Goal: Information Seeking & Learning: Learn about a topic

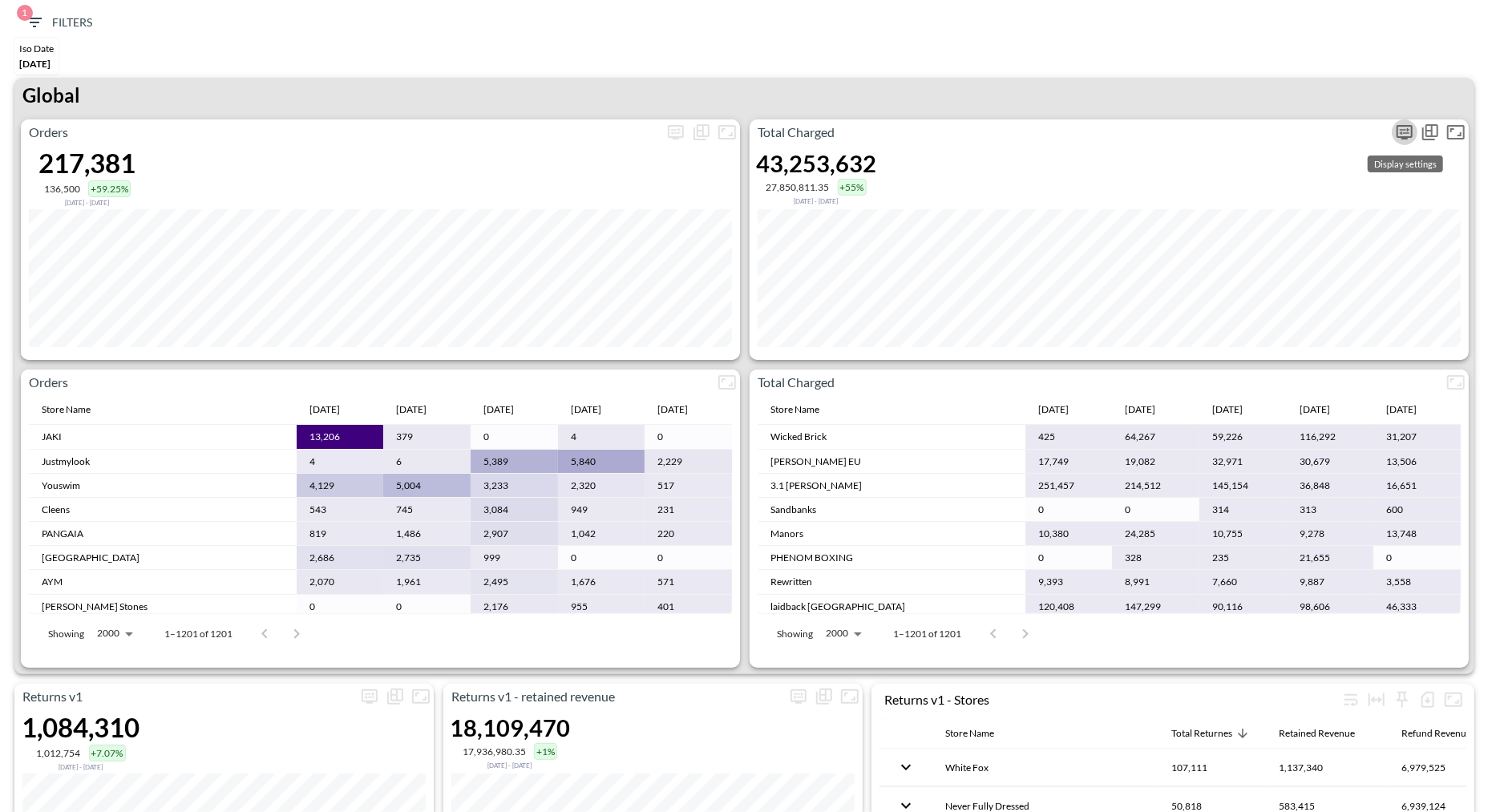
click at [1406, 125] on icon "more" at bounding box center [1404, 132] width 16 height 15
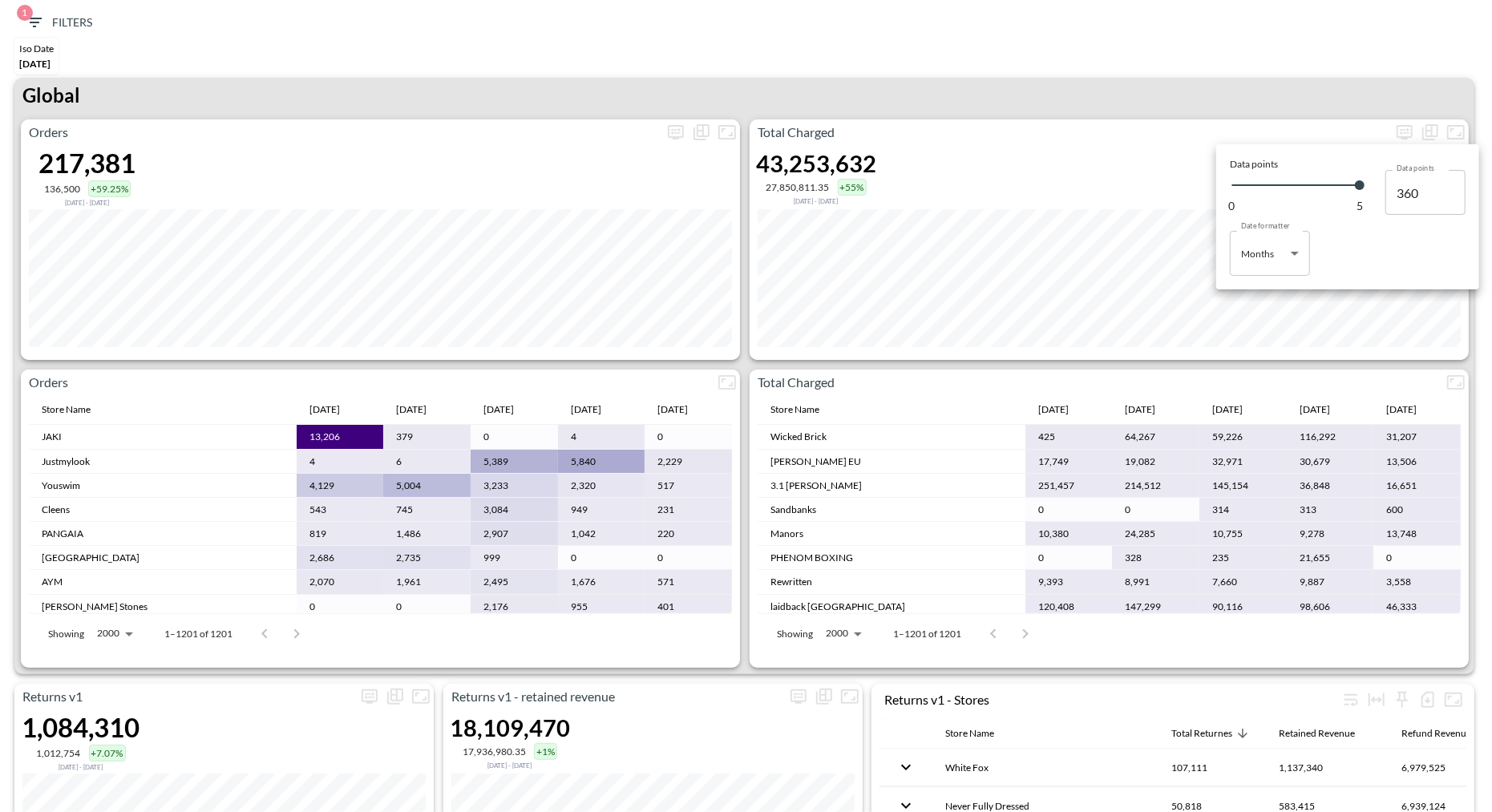
click at [1289, 280] on div "Data points 0 5 Data points 360 Data points Date formatter Months Months Date f…" at bounding box center [1348, 217] width 255 height 137
click at [1274, 265] on body "BI.P.EYE, Interactive Analytics Dashboards 1 Filters Iso Date May 01, 2025 Retu…" at bounding box center [746, 406] width 1492 height 812
click at [1243, 294] on div "Days" at bounding box center [1253, 294] width 21 height 15
type input "Days"
type input "138"
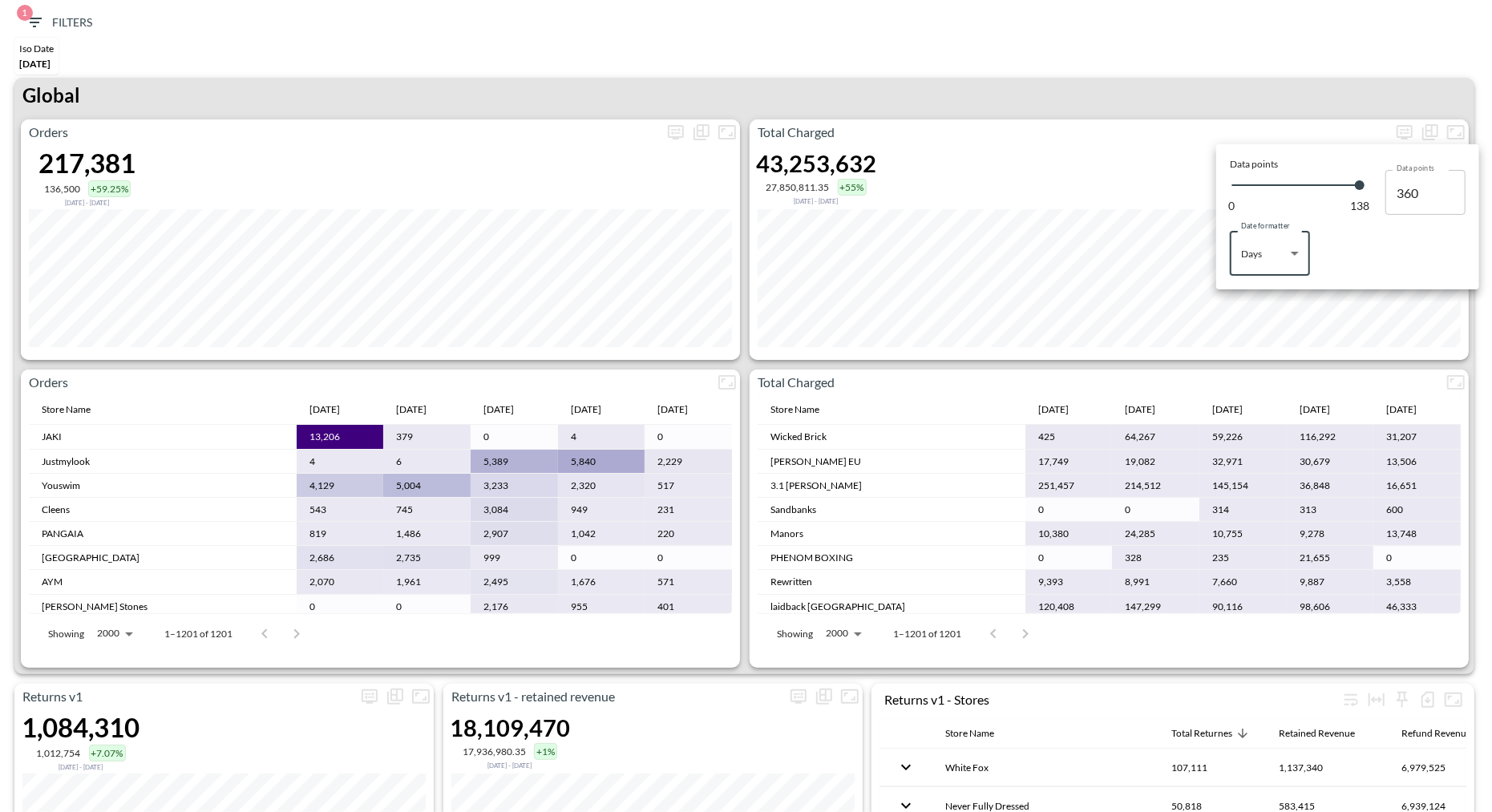
click at [1151, 44] on div at bounding box center [746, 406] width 1492 height 812
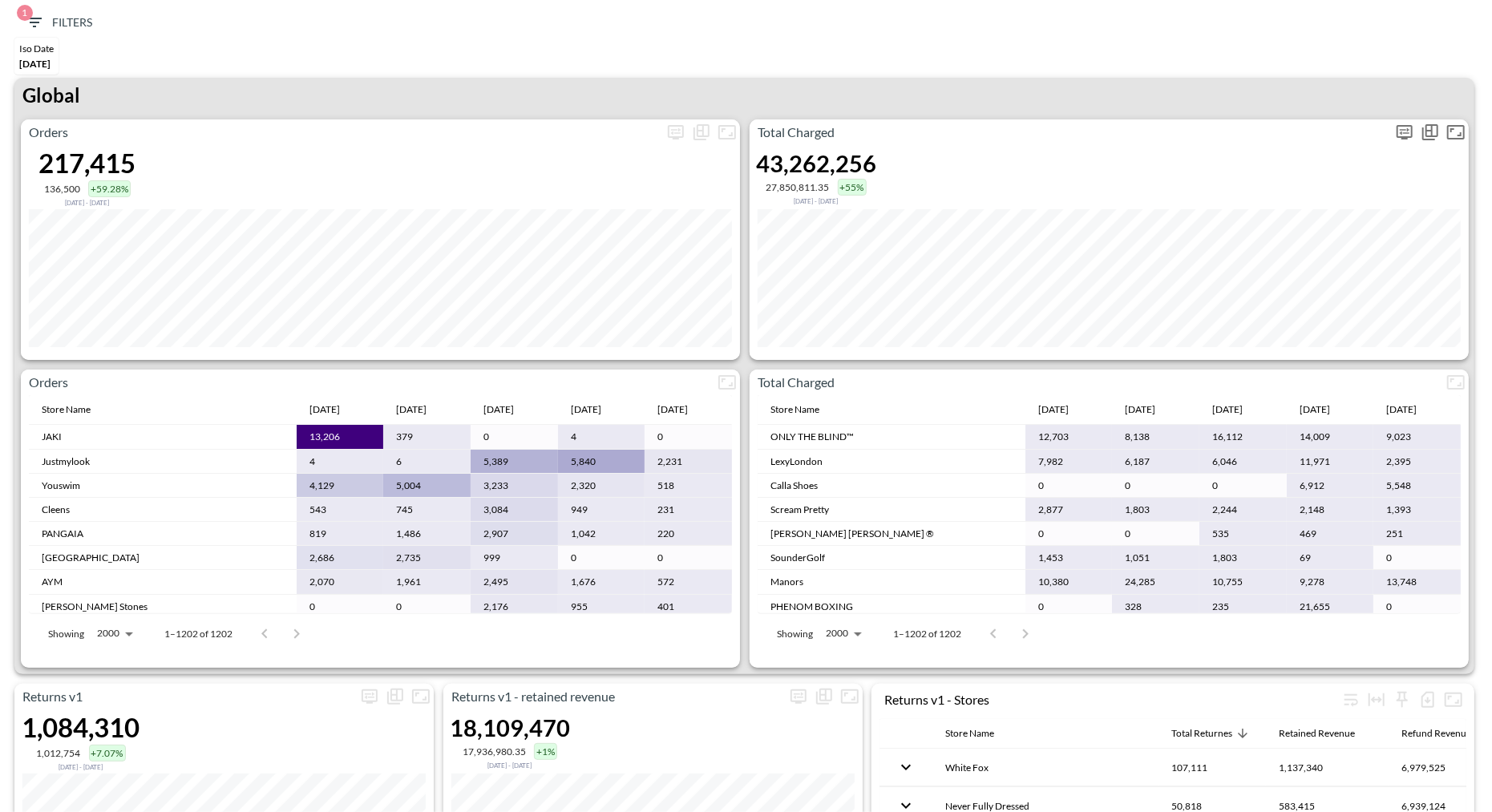
click at [1404, 123] on icon "more" at bounding box center [1404, 132] width 19 height 19
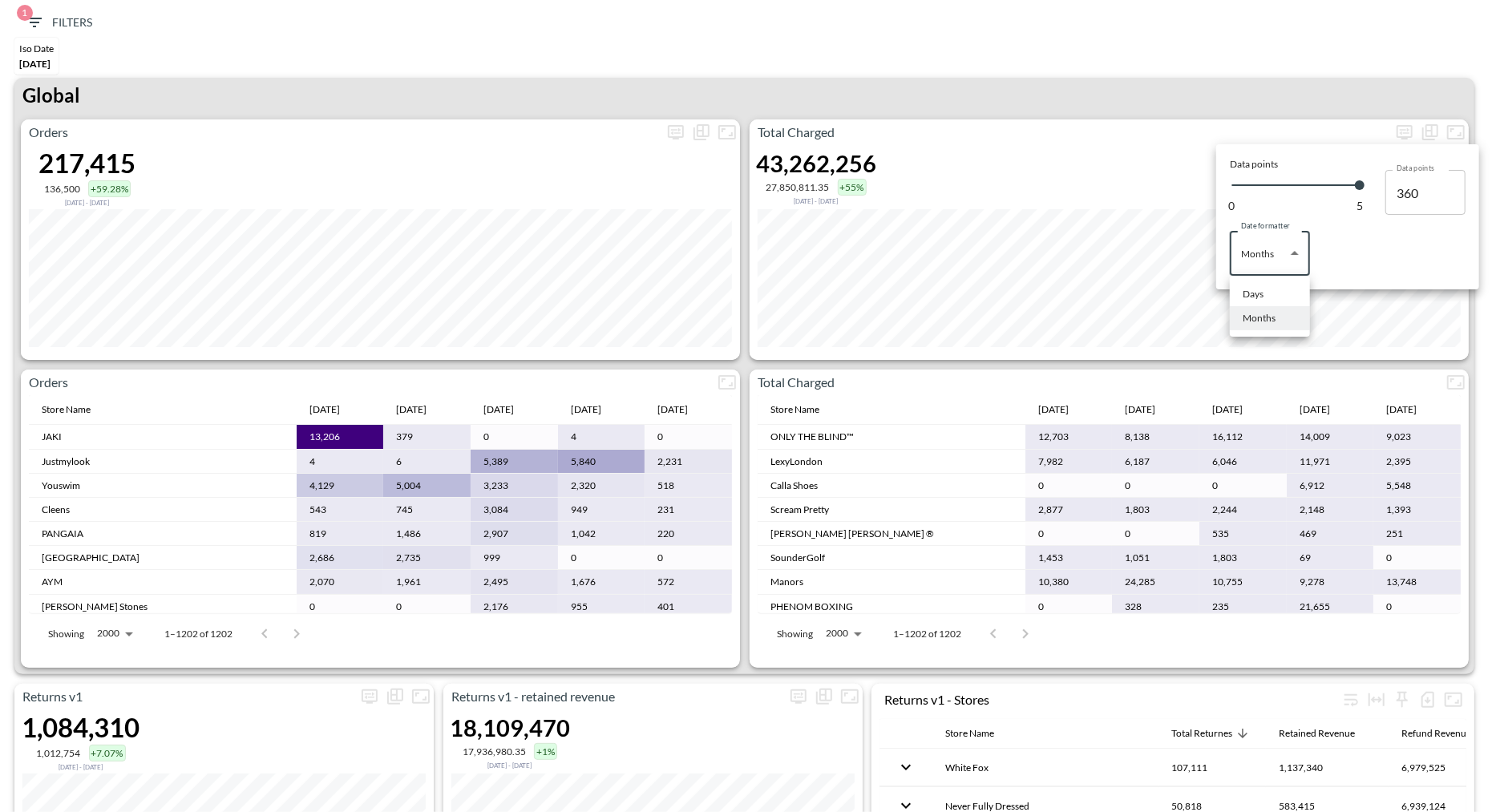
click at [1265, 254] on body "BI.P.EYE, Interactive Analytics Dashboards 1 Filters Iso Date May 01, 2025 Retu…" at bounding box center [746, 406] width 1492 height 812
click at [1256, 291] on div "Days" at bounding box center [1253, 294] width 21 height 15
type input "Days"
type input "138"
click at [1190, 89] on div at bounding box center [746, 406] width 1492 height 812
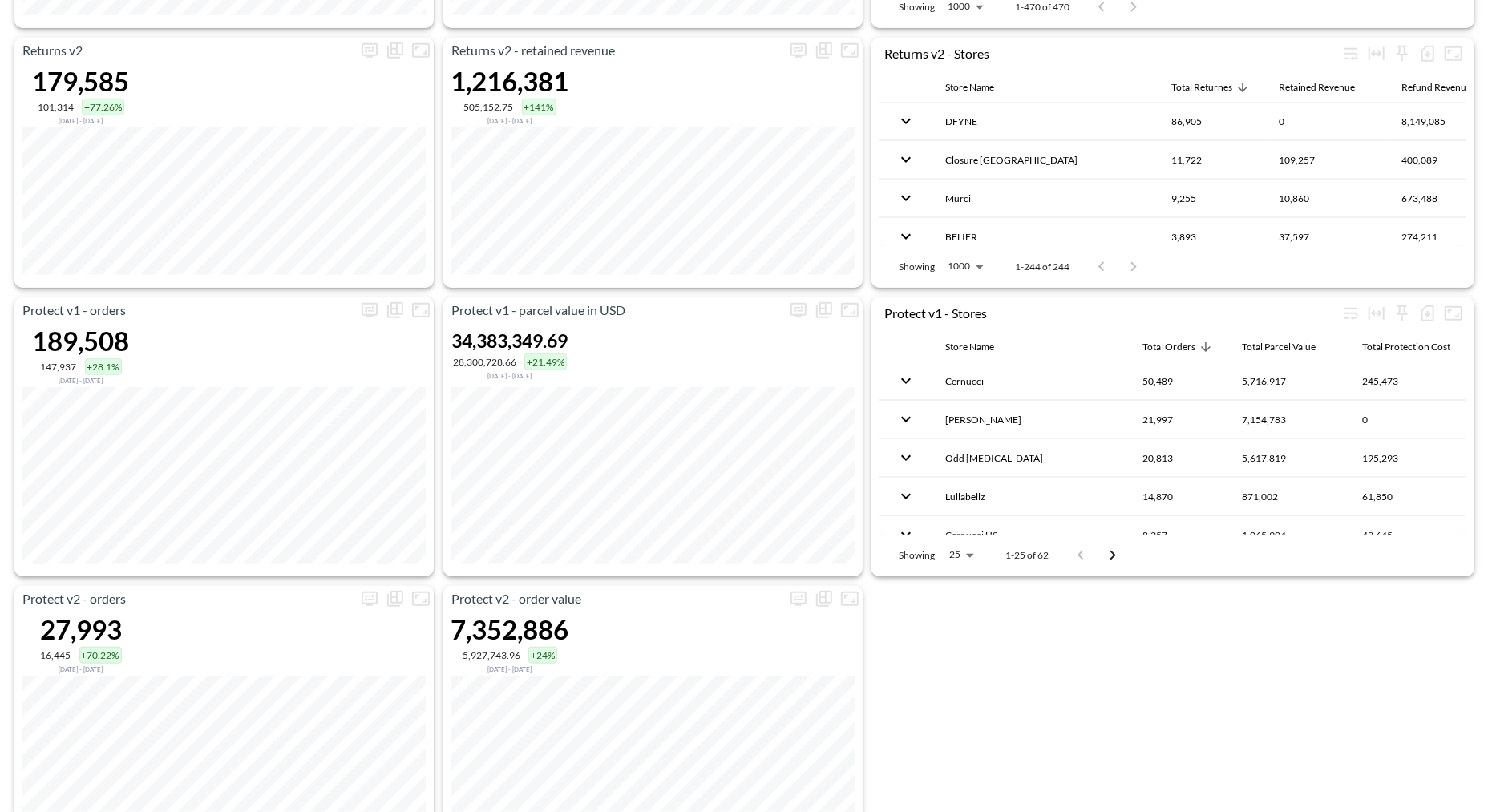
scroll to position [992, 0]
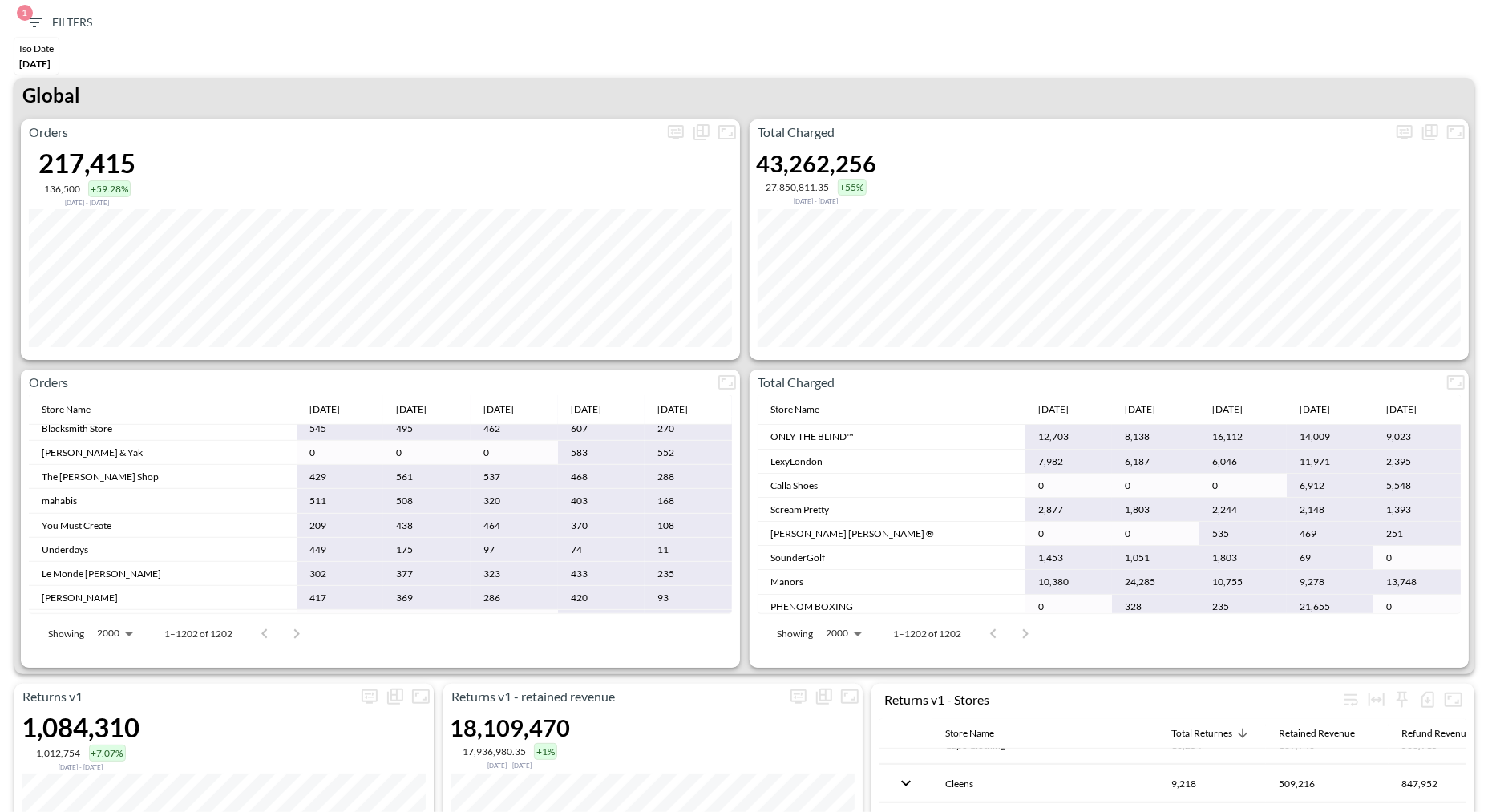
scroll to position [857, 0]
